Goal: Register for event/course

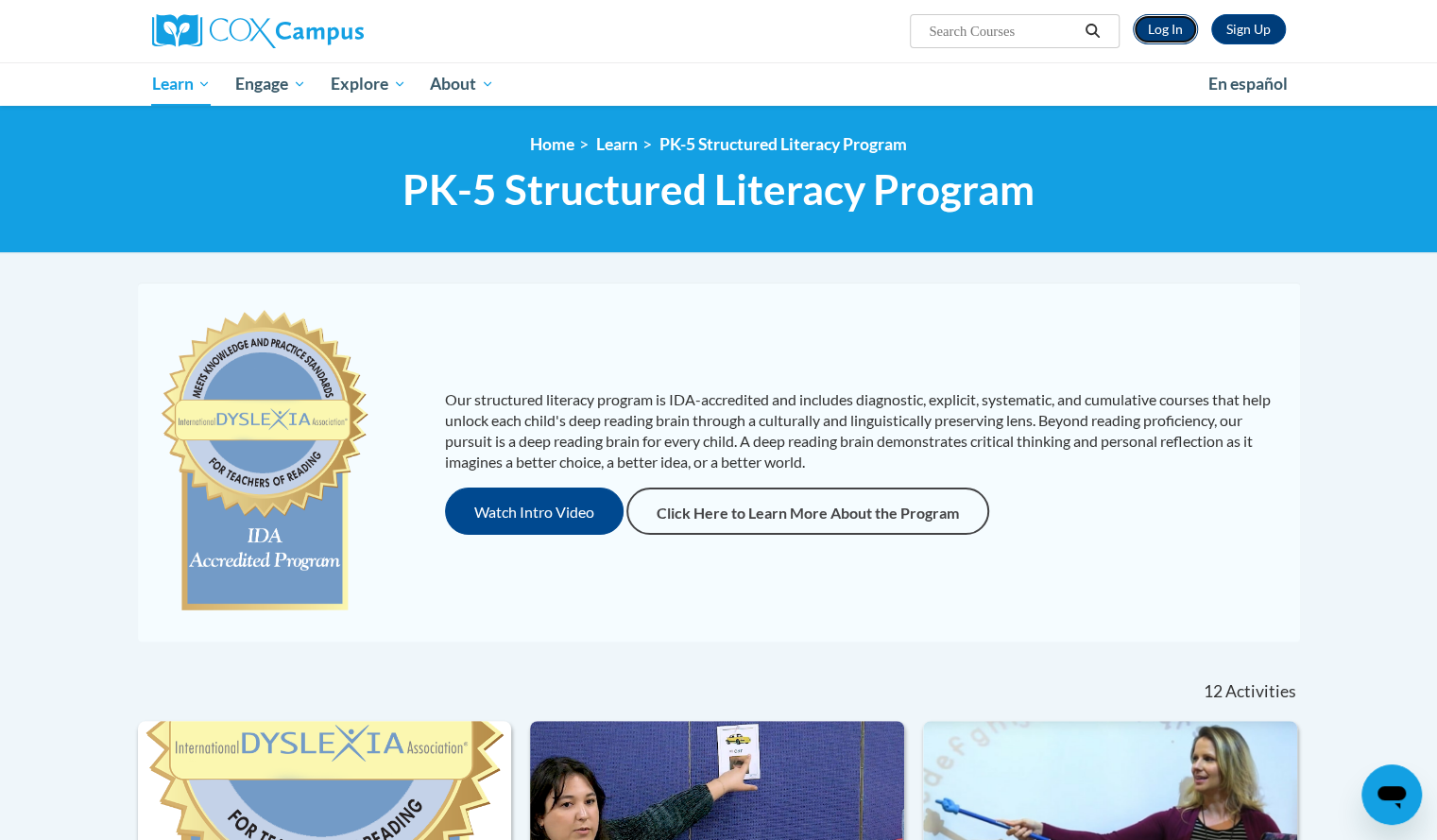
click at [1157, 30] on link "Log In" at bounding box center [1165, 30] width 65 height 31
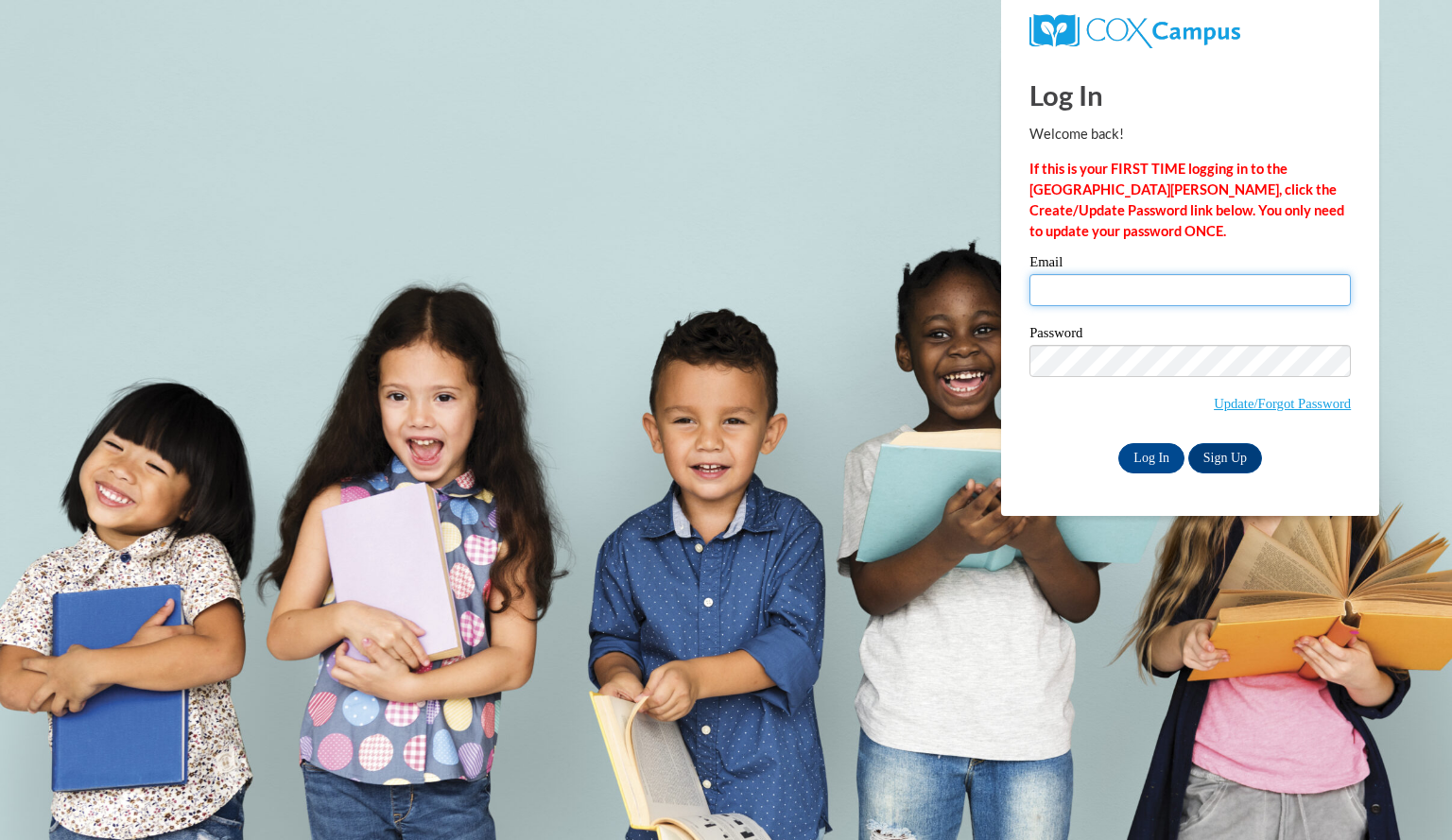
click at [1187, 281] on input "Email" at bounding box center [1191, 290] width 322 height 33
type input "vossamanda@aasd.k12.wi.us"
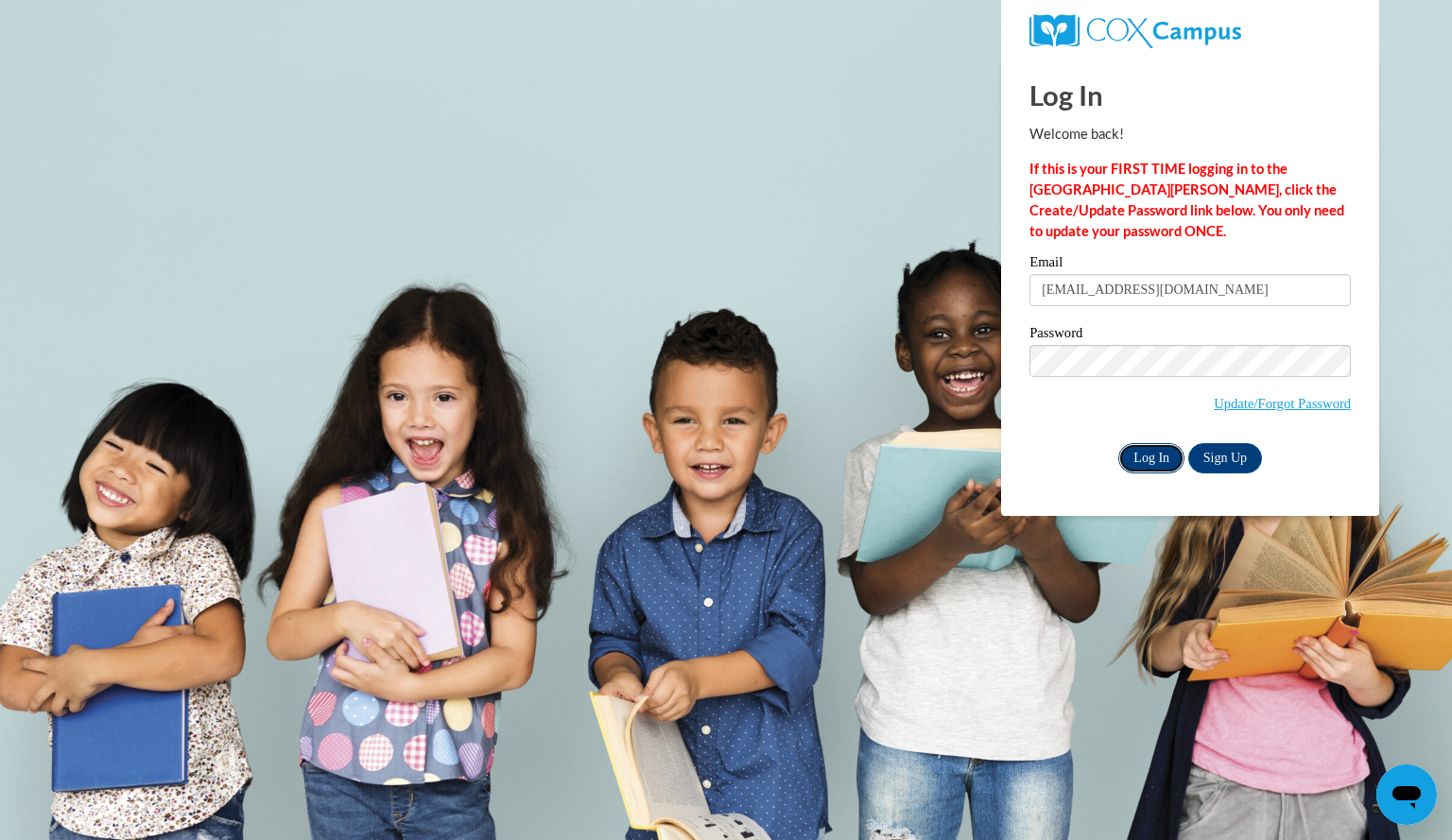
click at [1160, 454] on input "Log In" at bounding box center [1150, 458] width 66 height 31
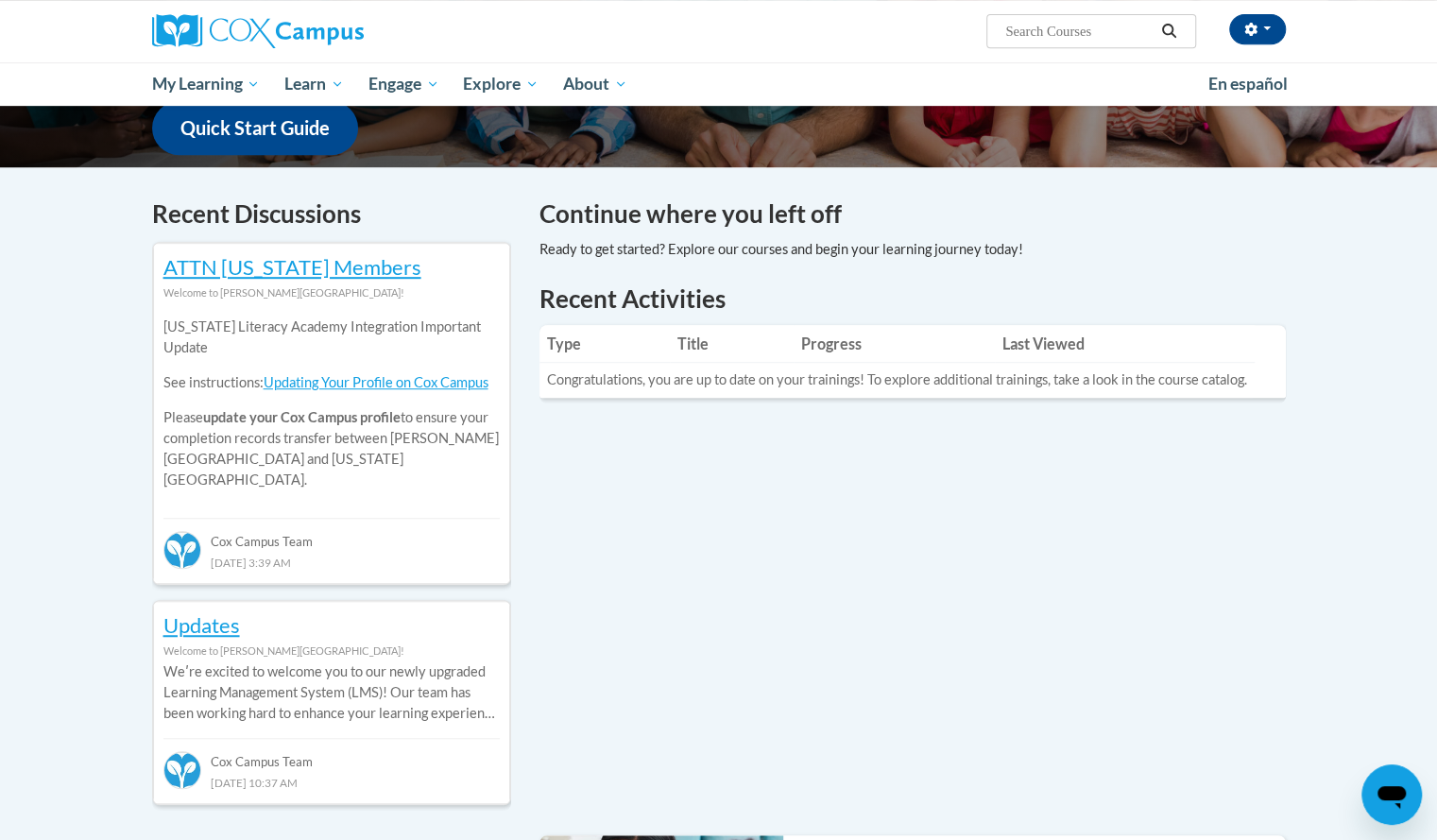
scroll to position [497, 0]
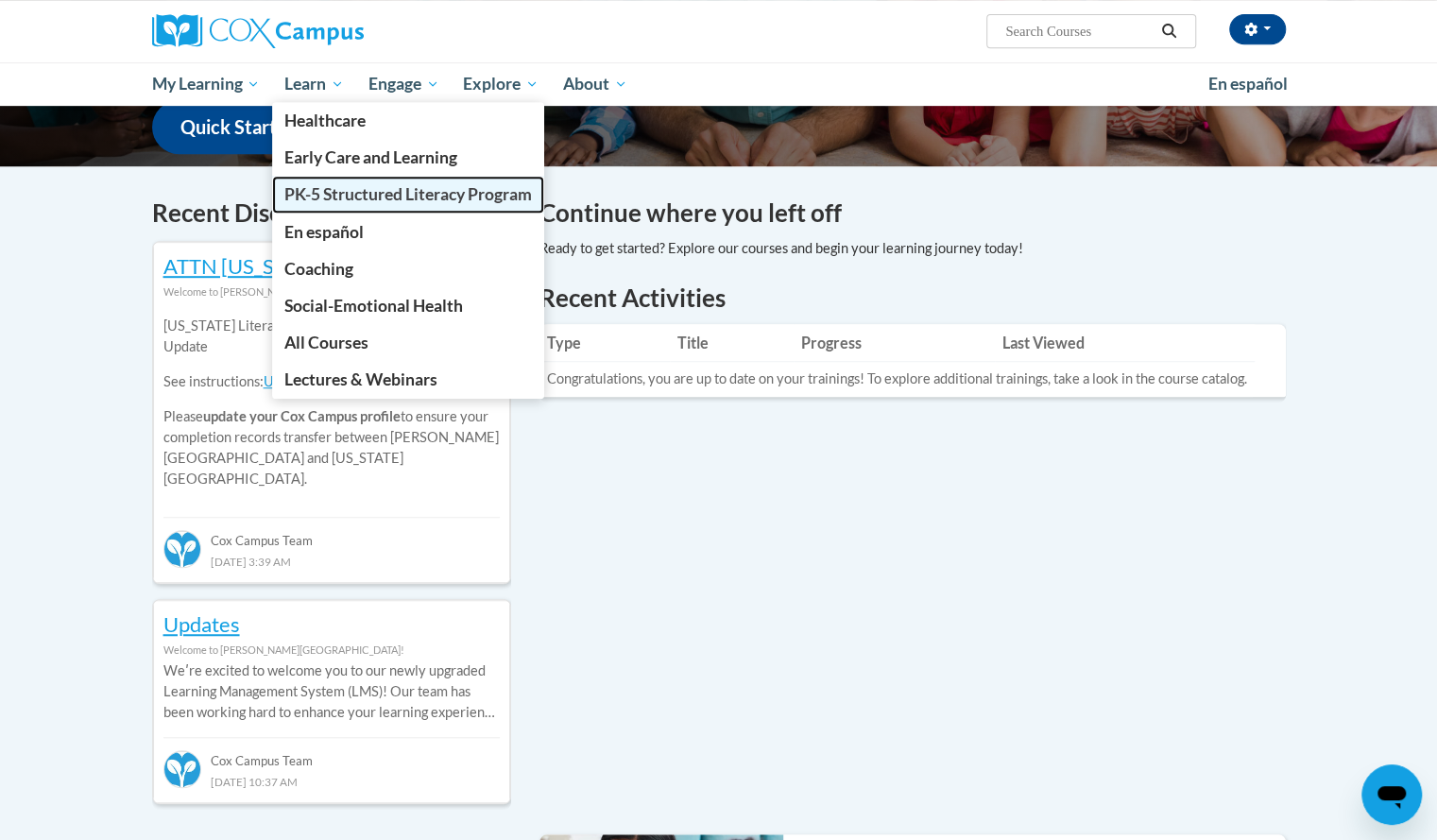
click at [321, 193] on span "PK-5 Structured Literacy Program" at bounding box center [408, 194] width 248 height 20
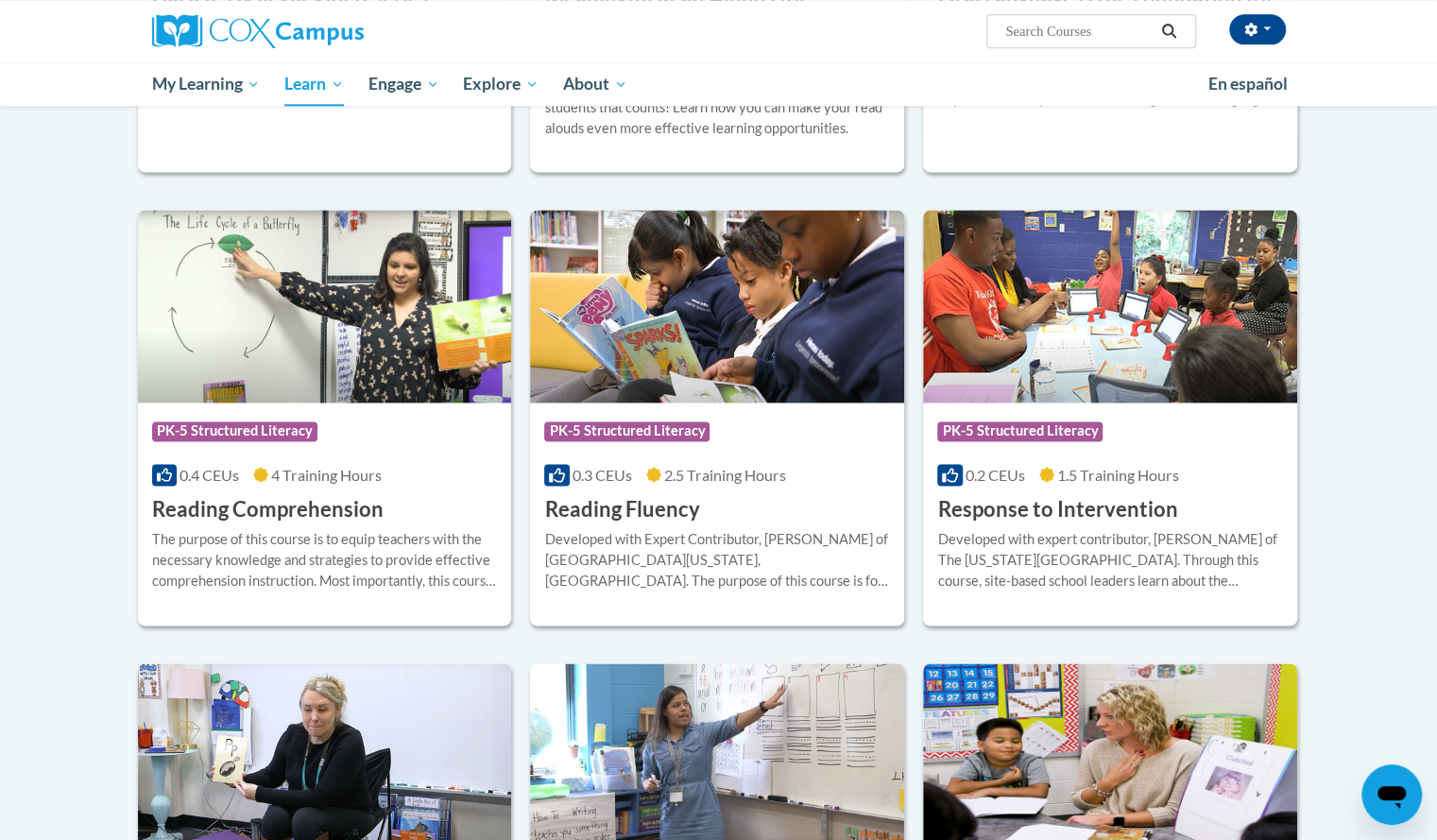
scroll to position [1449, 0]
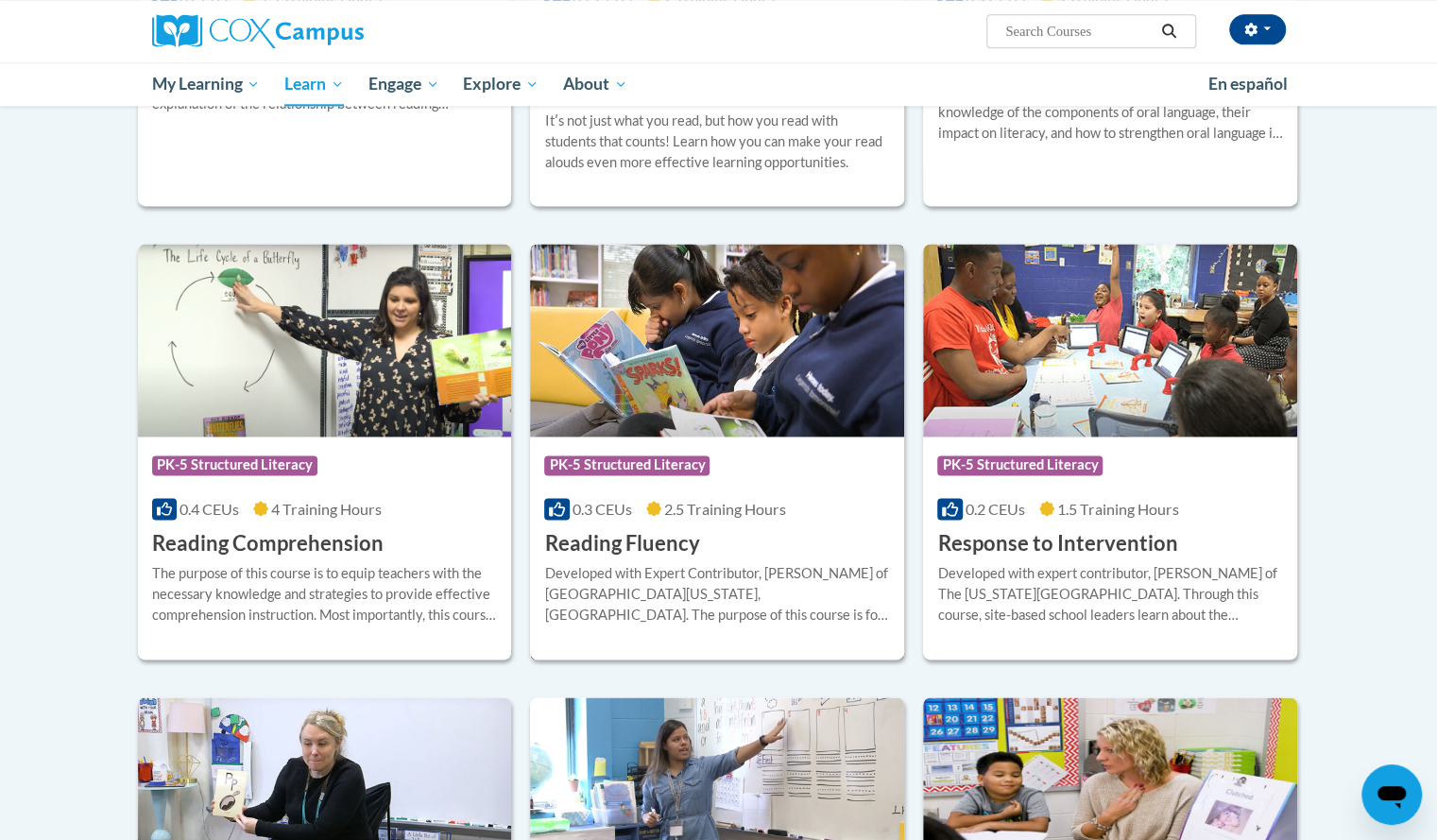
click at [718, 530] on div "Course Category: PK-5 Structured Literacy 0.3 CEUs 2.5 Training Hours COURSE Re…" at bounding box center [717, 497] width 374 height 121
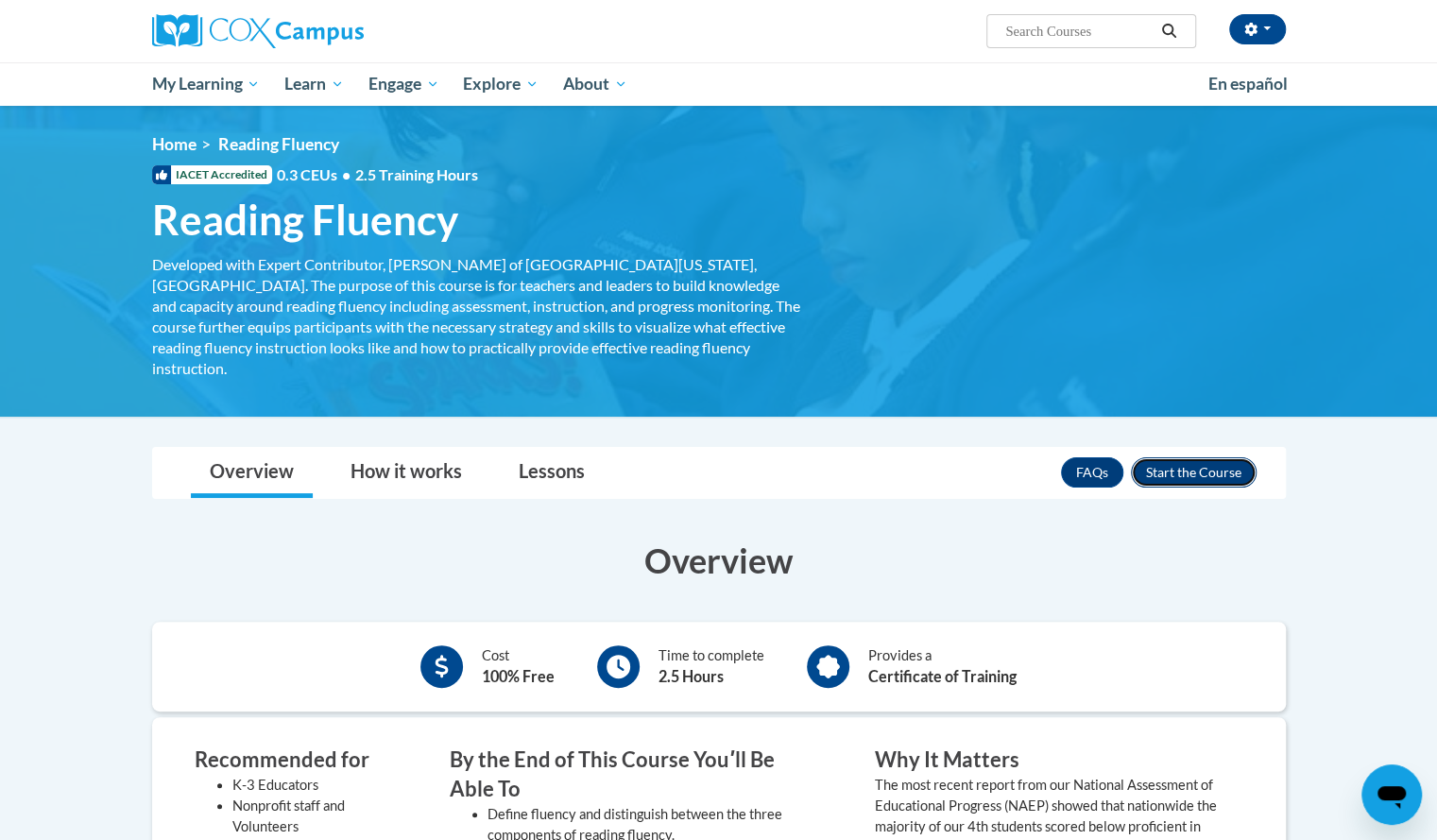
click at [1180, 457] on button "Enroll" at bounding box center [1193, 473] width 125 height 31
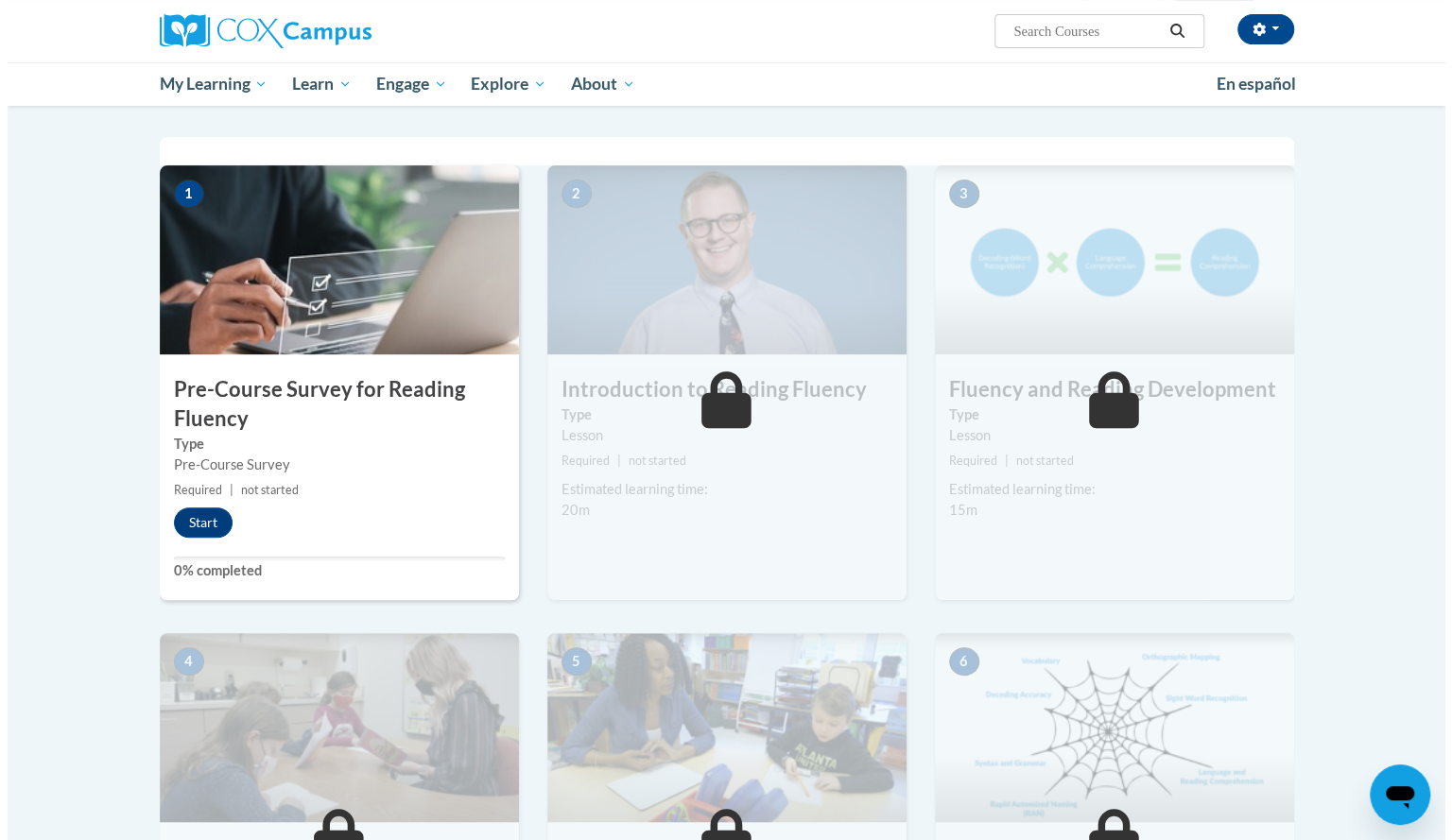
scroll to position [361, 0]
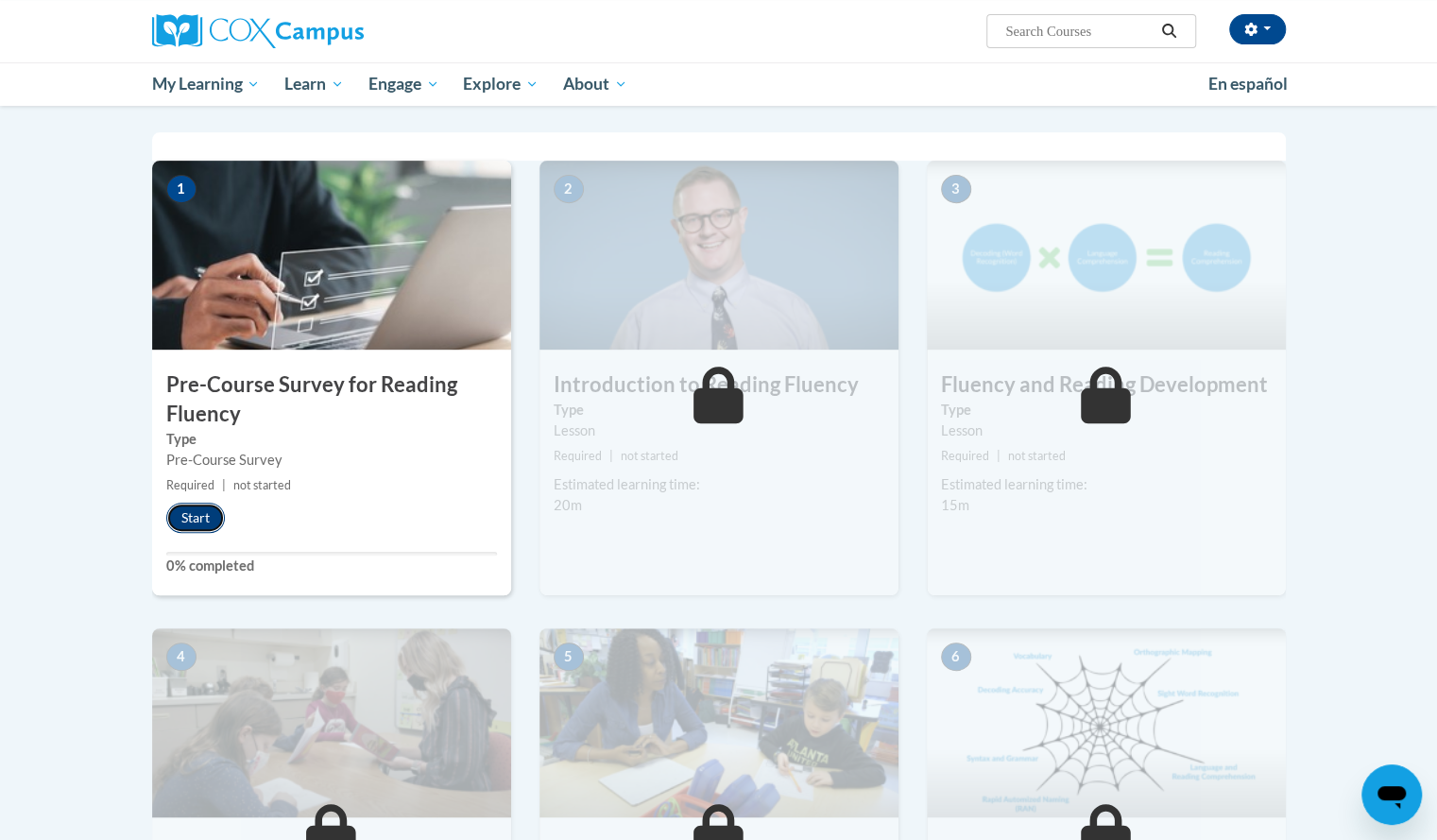
click at [194, 517] on button "Start" at bounding box center [195, 518] width 58 height 31
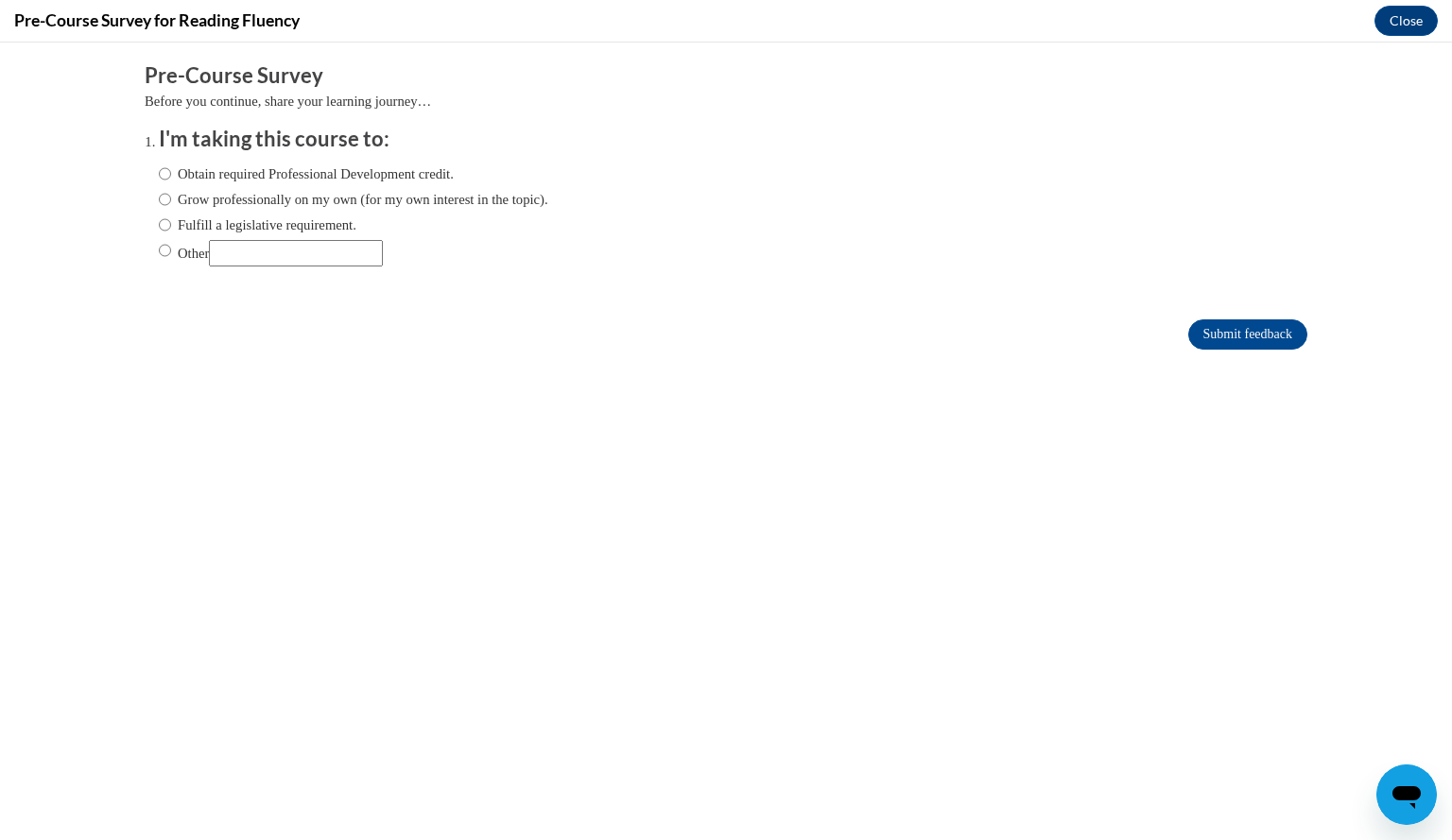
scroll to position [0, 0]
click at [287, 232] on label "Fulfill a legislative requirement." at bounding box center [257, 225] width 197 height 21
click at [171, 232] on input "Fulfill a legislative requirement." at bounding box center [165, 225] width 12 height 21
radio input "true"
click at [1268, 337] on input "Submit feedback" at bounding box center [1247, 335] width 119 height 31
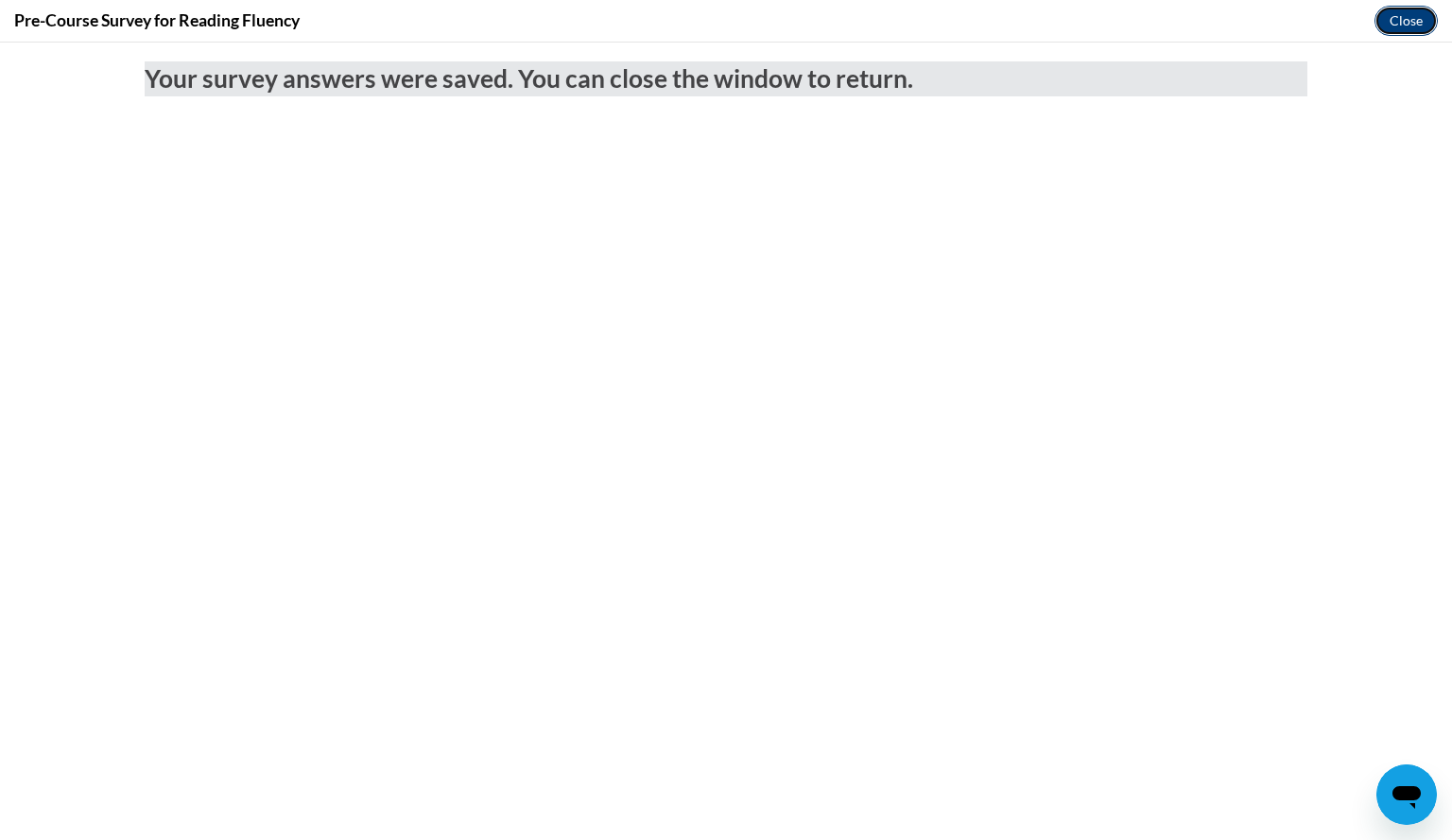
click at [1418, 20] on button "Close" at bounding box center [1406, 21] width 63 height 31
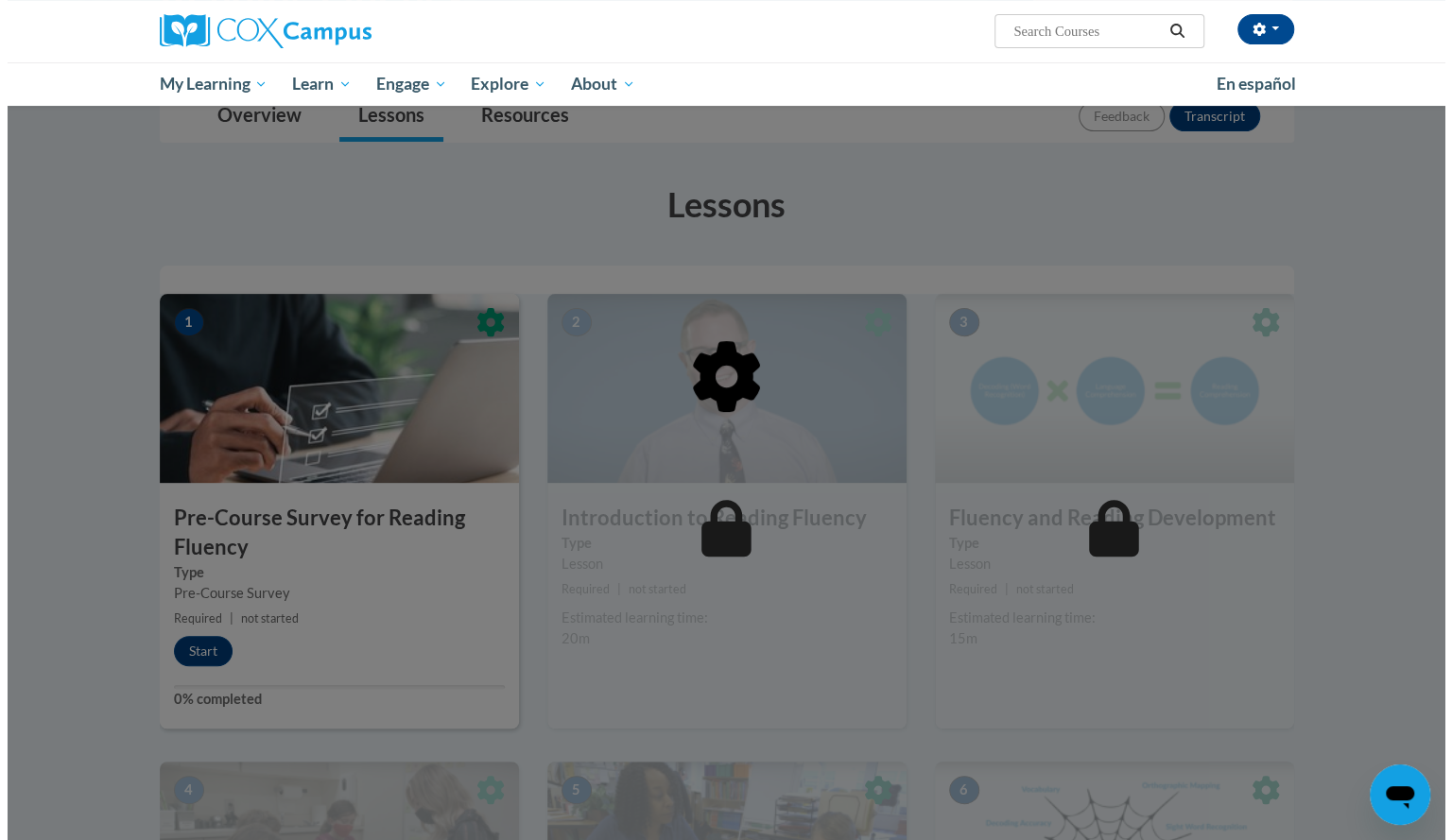
scroll to position [229, 0]
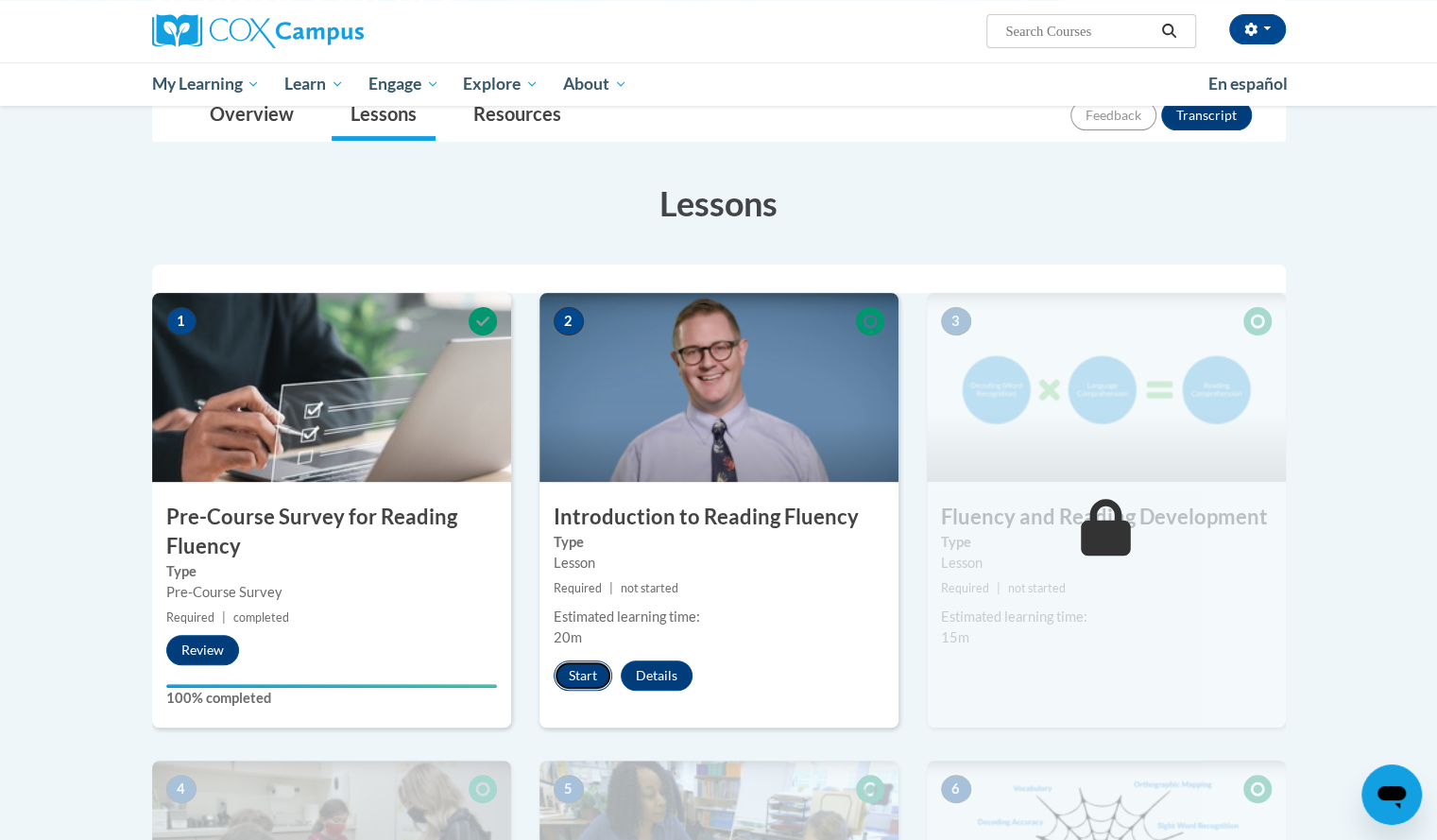
click at [589, 672] on button "Start" at bounding box center [583, 675] width 58 height 31
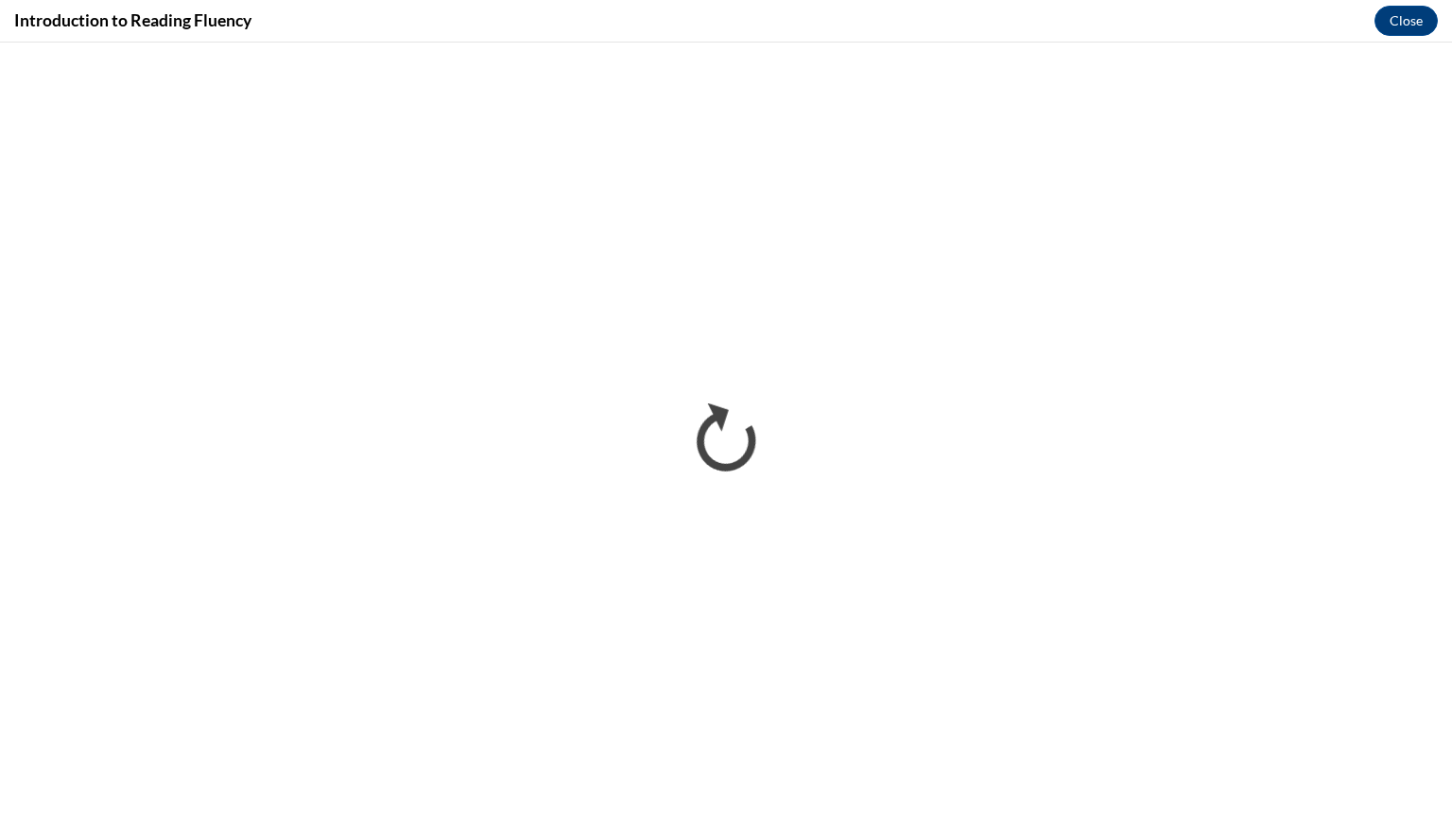
scroll to position [0, 0]
